Goal: Check status: Check status

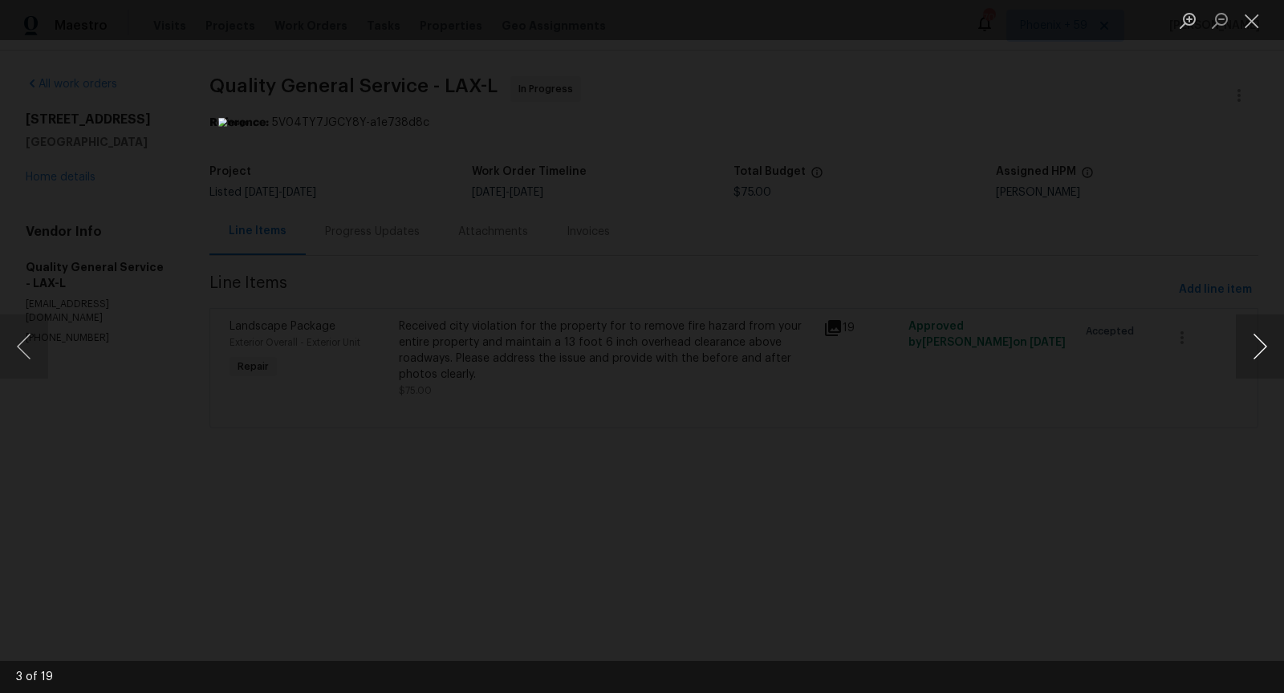
click at [1268, 351] on button "Next image" at bounding box center [1260, 347] width 48 height 64
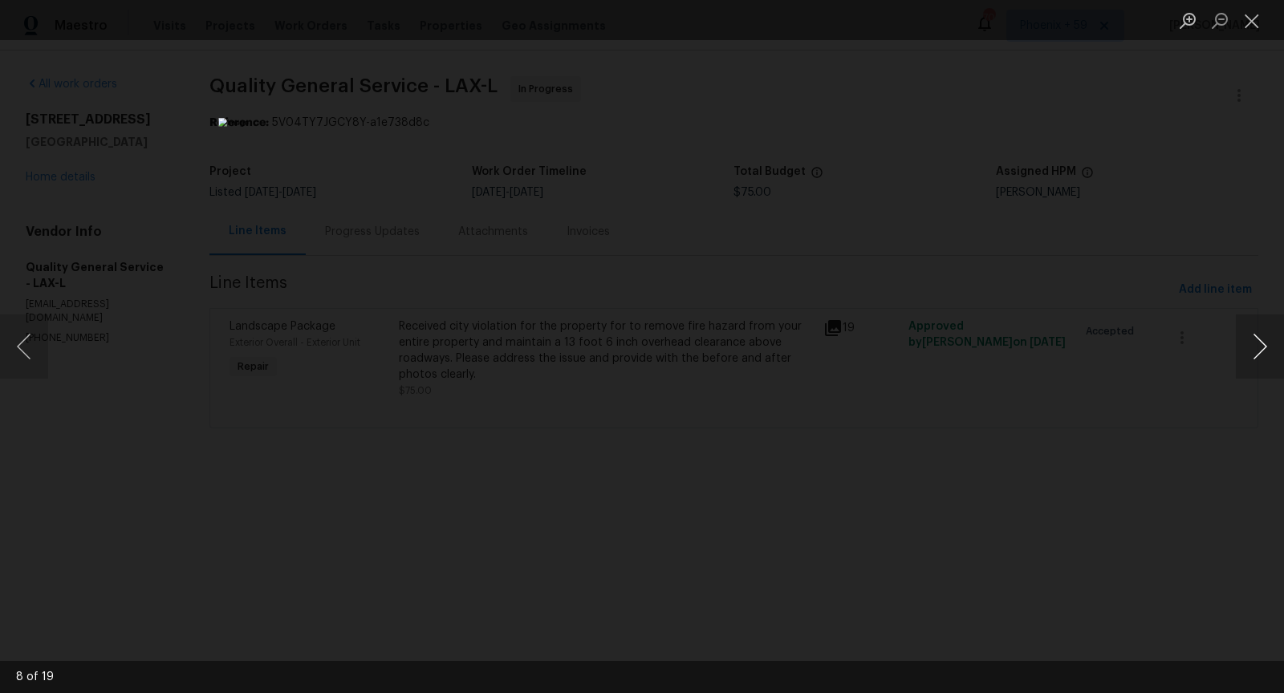
click at [1268, 351] on button "Next image" at bounding box center [1260, 347] width 48 height 64
click at [1269, 353] on button "Next image" at bounding box center [1260, 347] width 48 height 64
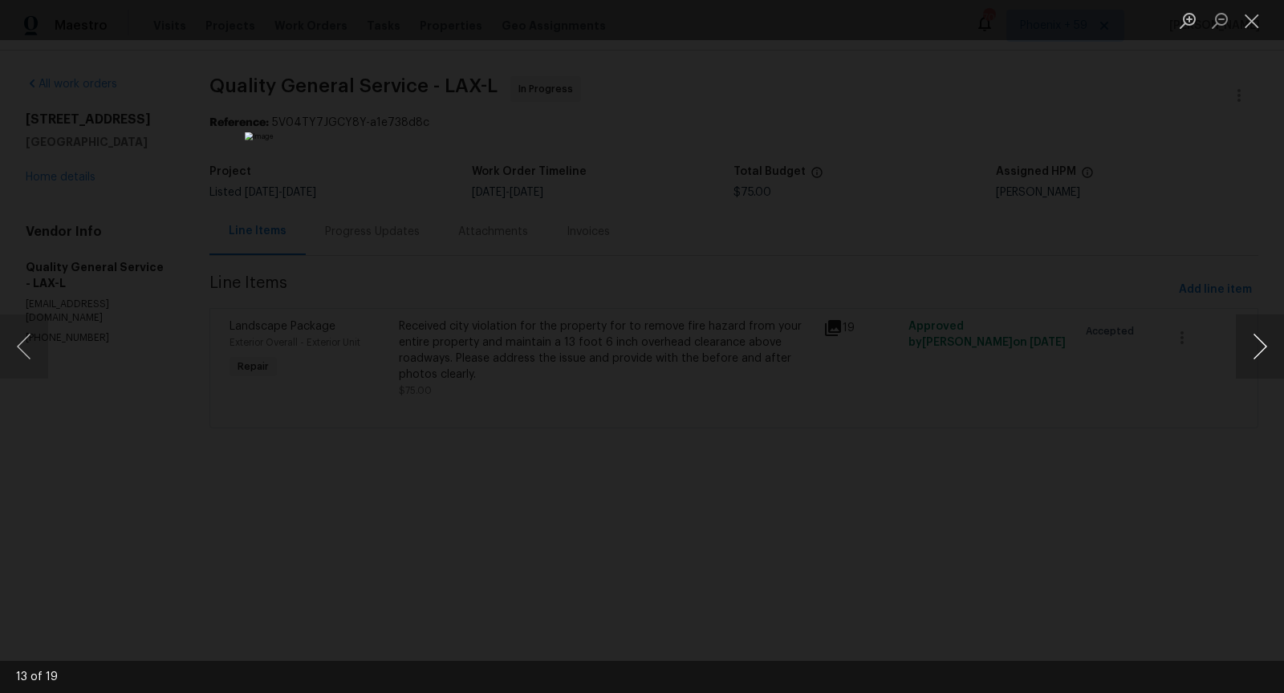
click at [1269, 353] on button "Next image" at bounding box center [1260, 347] width 48 height 64
click at [1160, 289] on div "Lightbox" at bounding box center [642, 346] width 1284 height 693
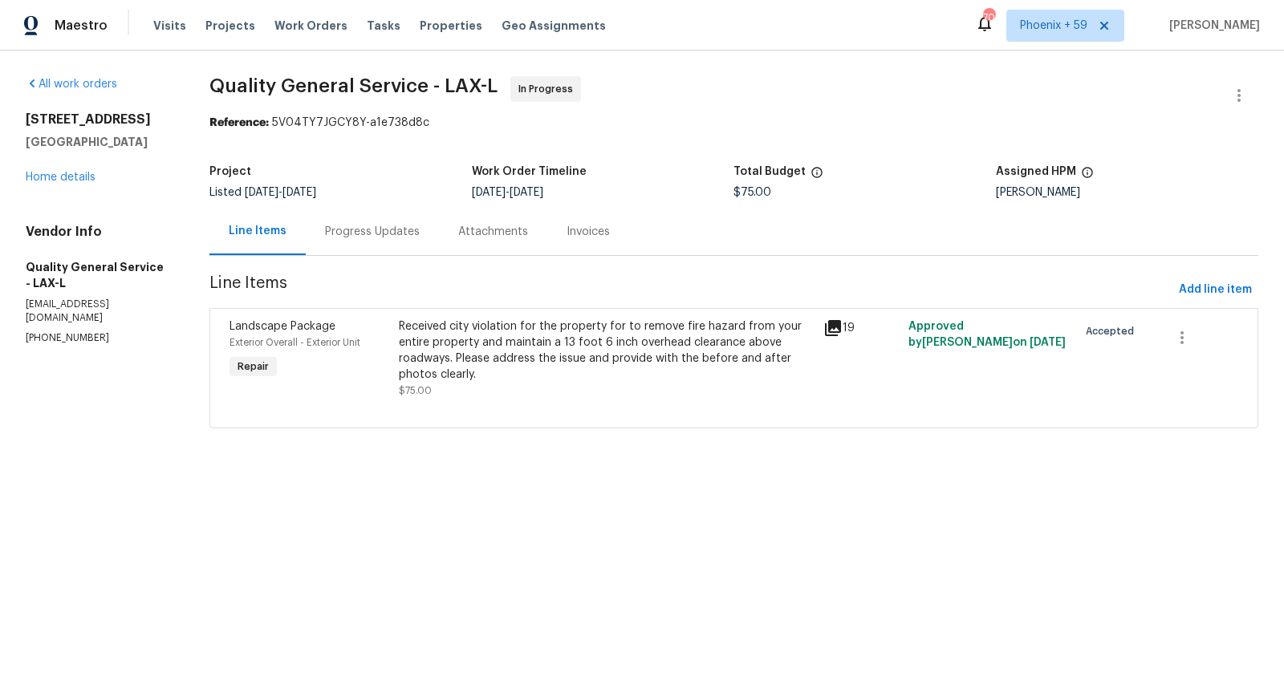
click at [827, 326] on icon at bounding box center [833, 328] width 16 height 16
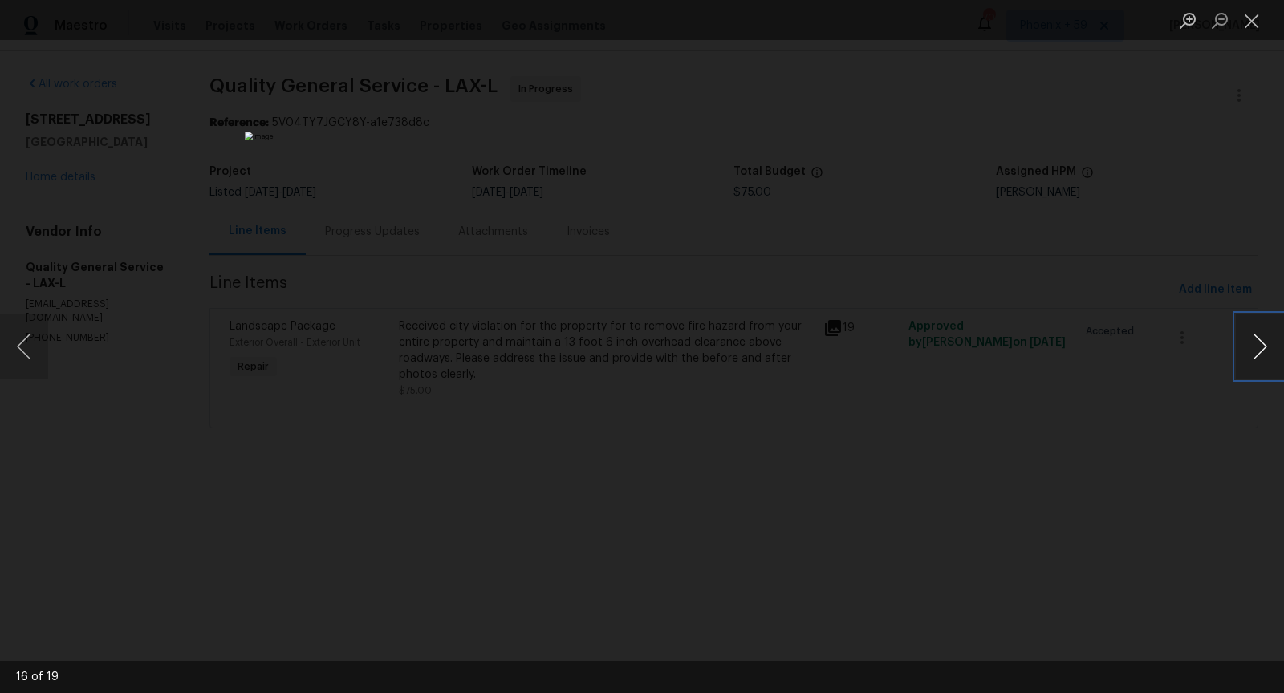
click at [1261, 350] on button "Next image" at bounding box center [1260, 347] width 48 height 64
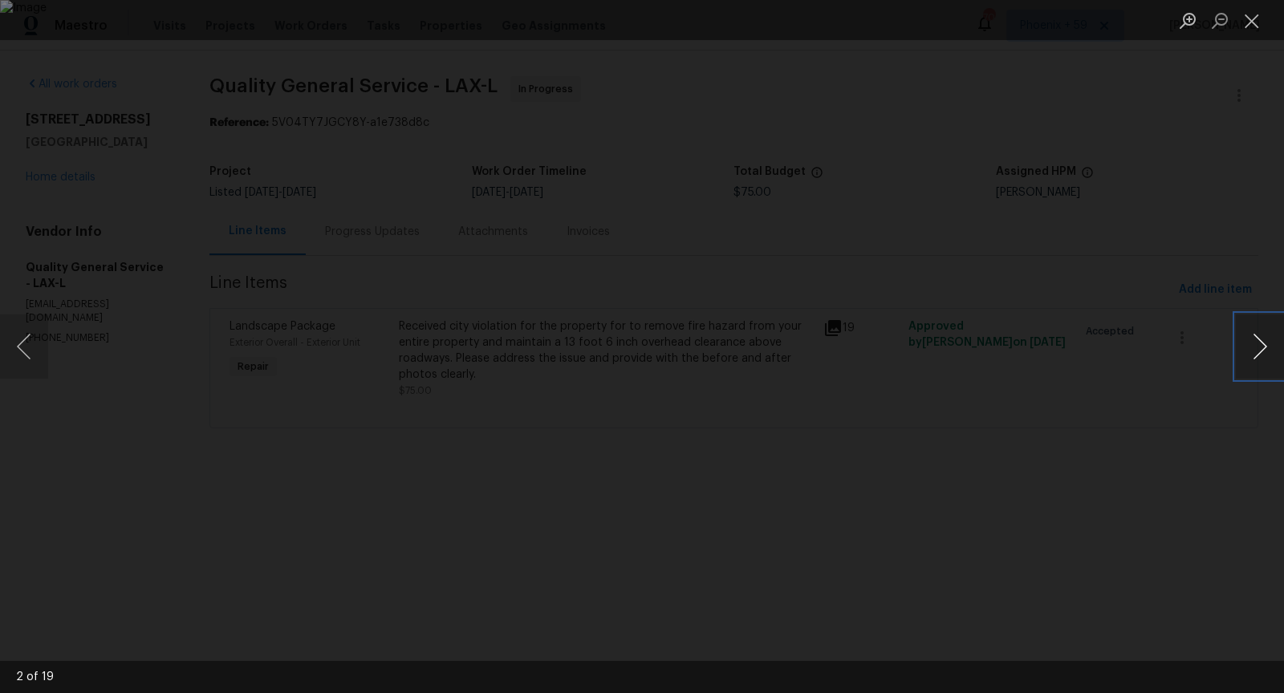
click at [1261, 350] on button "Next image" at bounding box center [1260, 347] width 48 height 64
click at [1264, 28] on button "Close lightbox" at bounding box center [1252, 20] width 32 height 28
